Goal: Find specific page/section: Find specific page/section

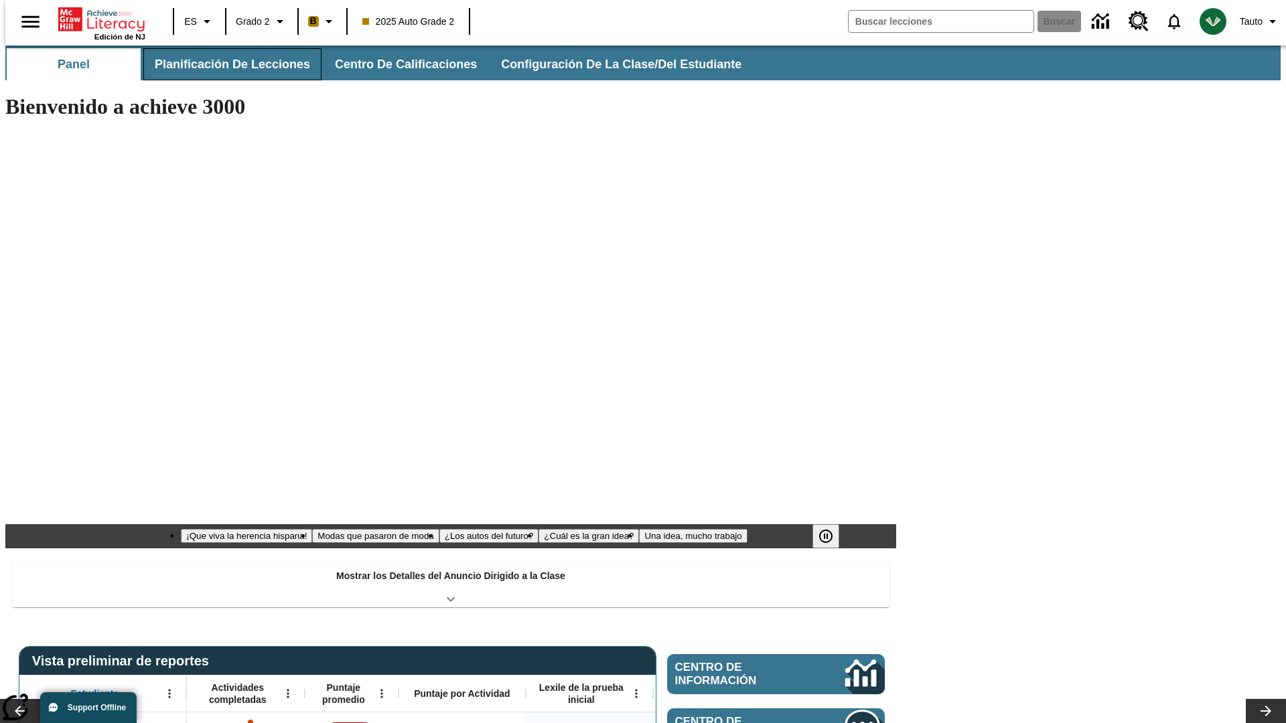
click at [224, 64] on button "Planificación de lecciones" at bounding box center [232, 64] width 178 height 32
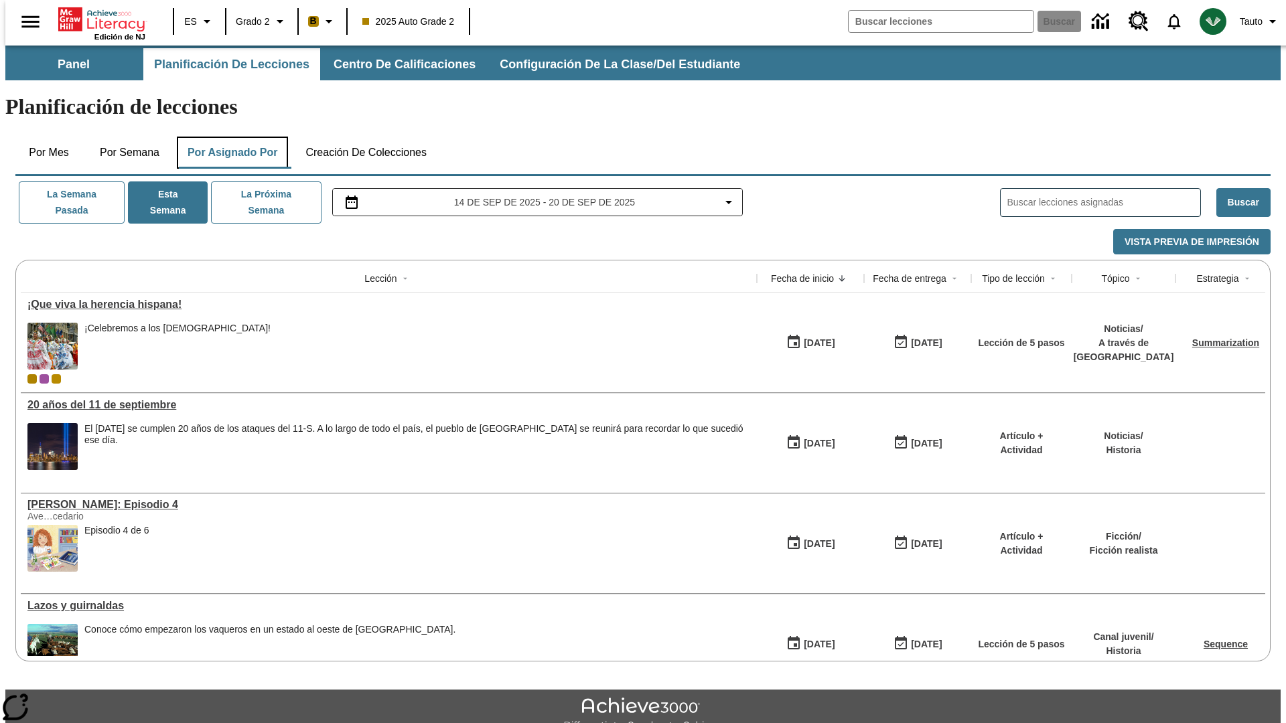
click at [230, 137] on button "Por asignado por" at bounding box center [233, 153] width 112 height 32
type input "El sueño de los animales"
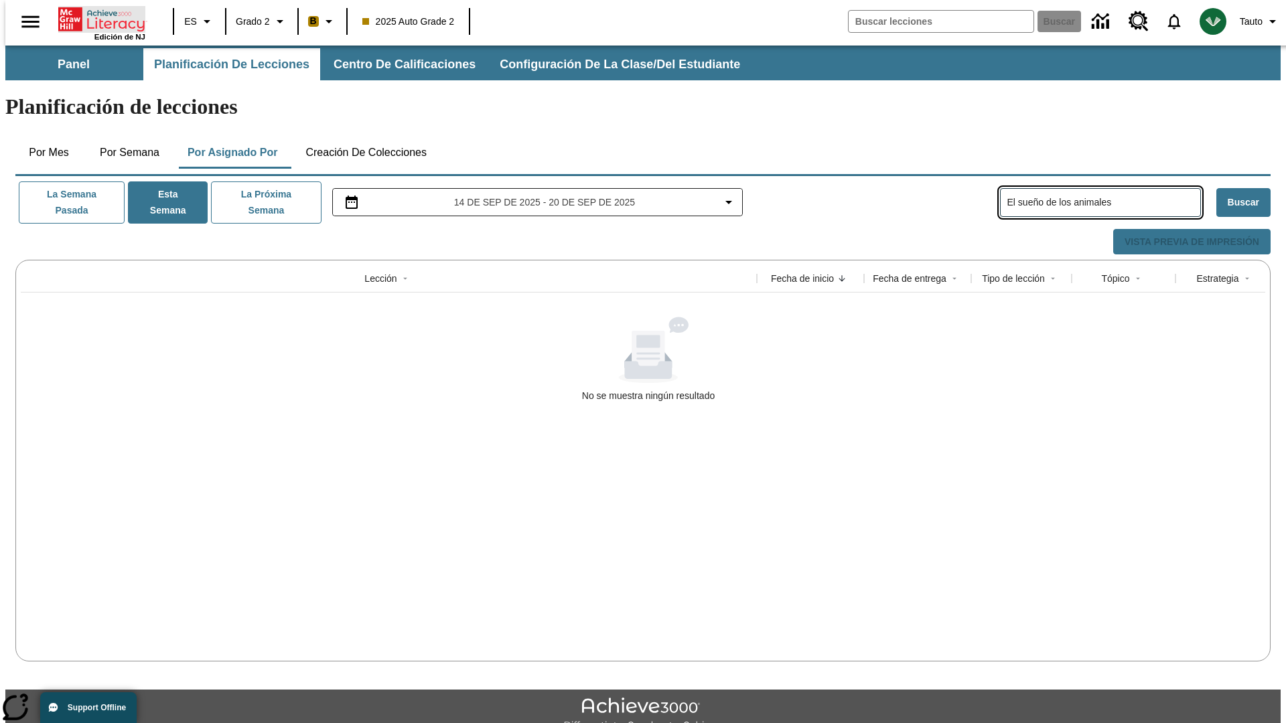
click at [96, 18] on icon "Portada" at bounding box center [102, 19] width 89 height 27
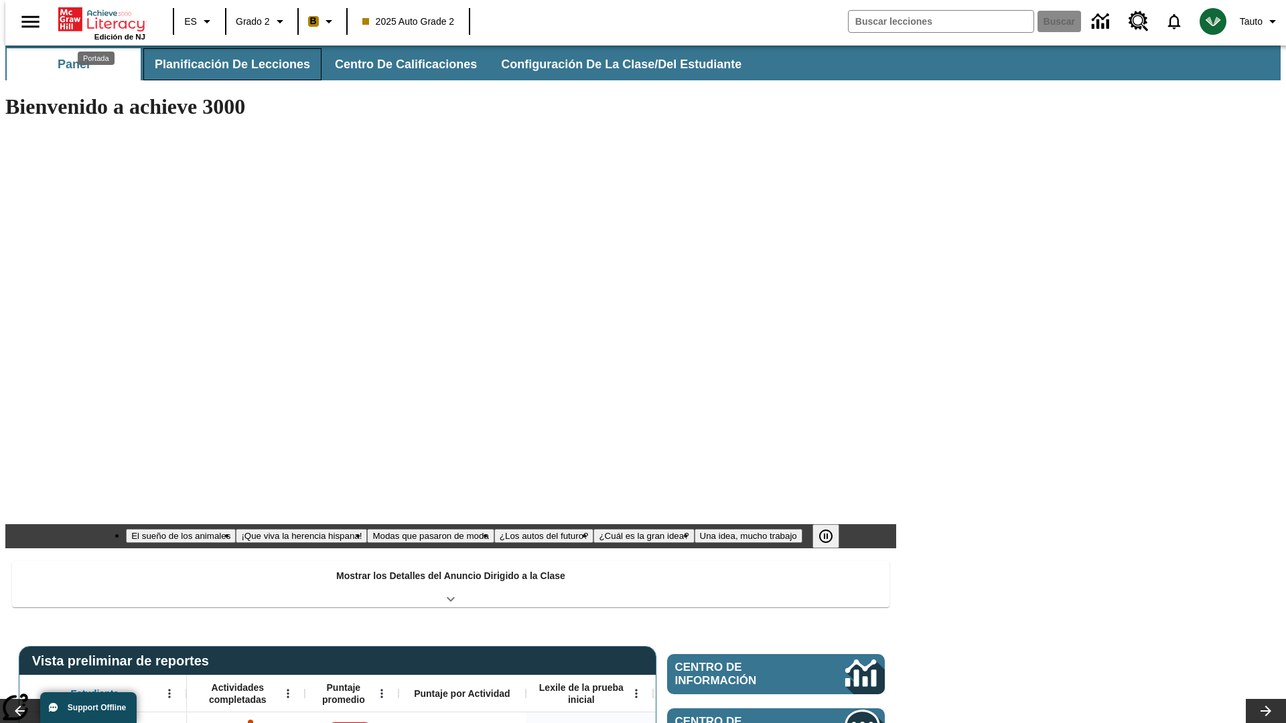
click at [224, 64] on button "Planificación de lecciones" at bounding box center [232, 64] width 178 height 32
